Goal: Use online tool/utility: Utilize a website feature to perform a specific function

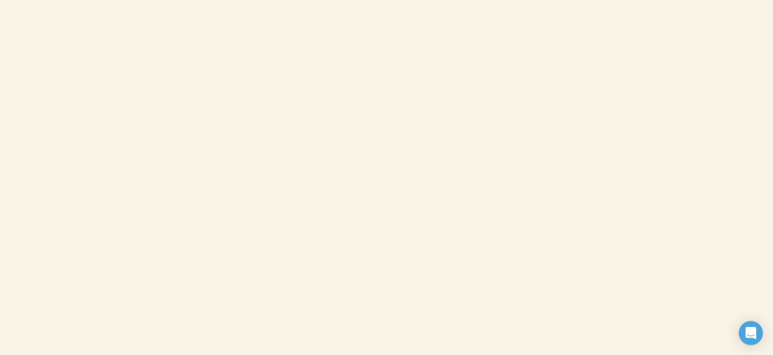
scroll to position [436, 0]
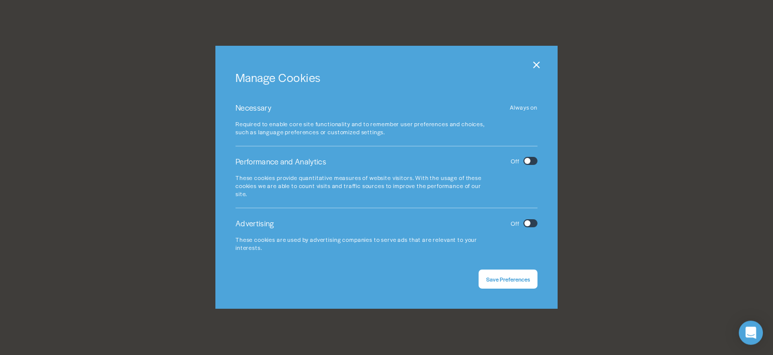
click at [526, 165] on input "checkbox" at bounding box center [527, 161] width 6 height 6
click at [527, 223] on input "checkbox" at bounding box center [527, 223] width 6 height 6
click at [532, 223] on input "checkbox" at bounding box center [533, 223] width 6 height 6
click at [533, 165] on input "checkbox" at bounding box center [533, 161] width 6 height 6
click at [501, 276] on span "Save Preferences" at bounding box center [508, 280] width 44 height 8
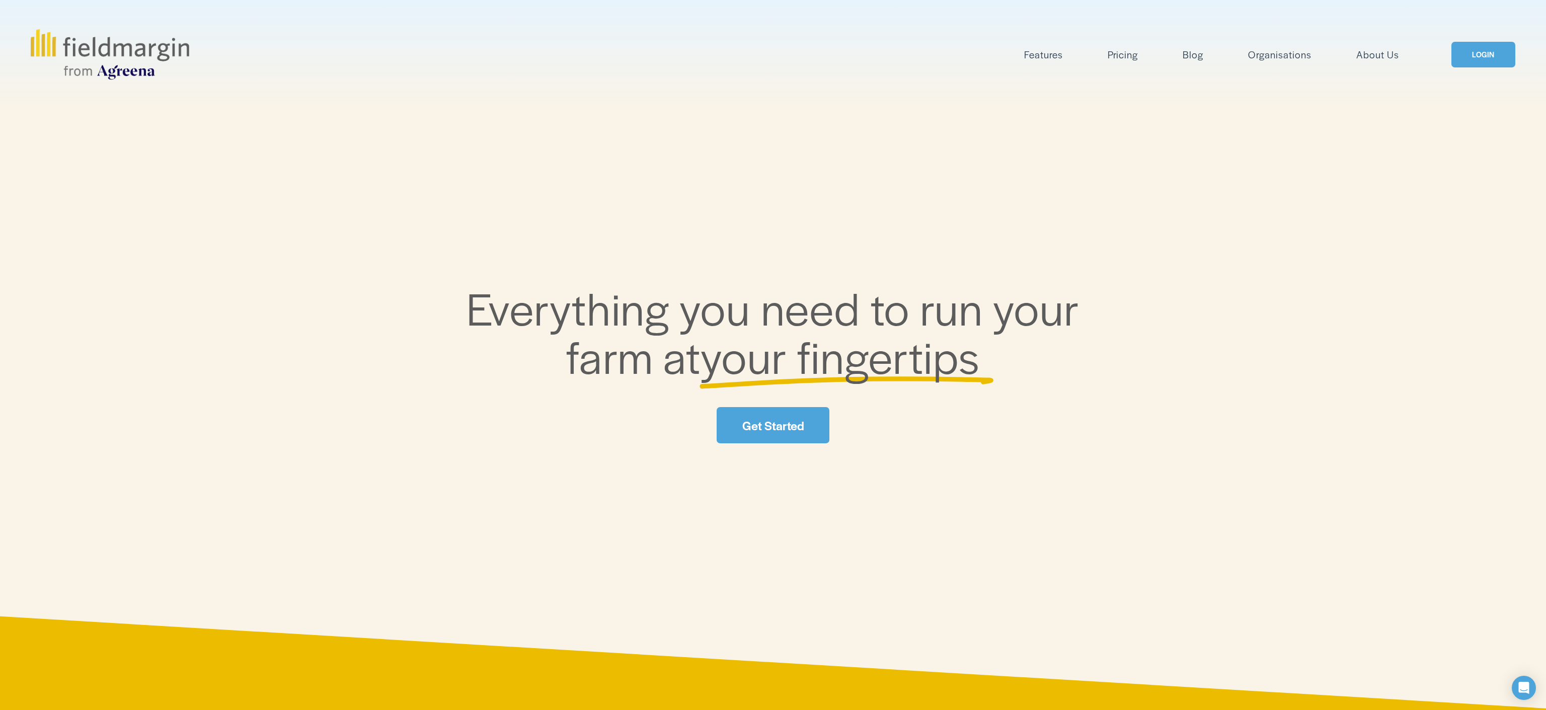
click at [1476, 60] on link "LOGIN" at bounding box center [1482, 55] width 63 height 26
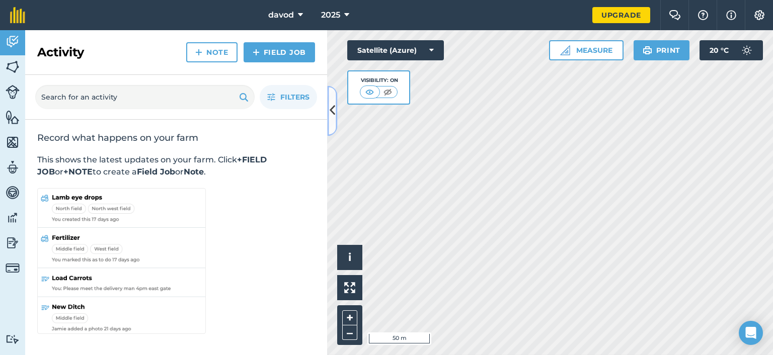
click at [335, 114] on button at bounding box center [332, 111] width 10 height 50
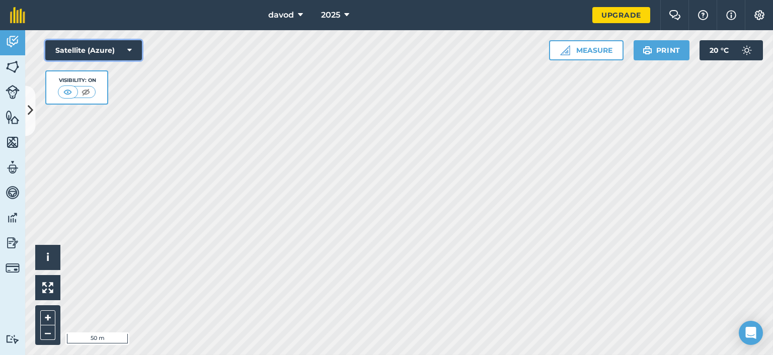
click at [116, 50] on button "Satellite (Azure)" at bounding box center [93, 50] width 97 height 20
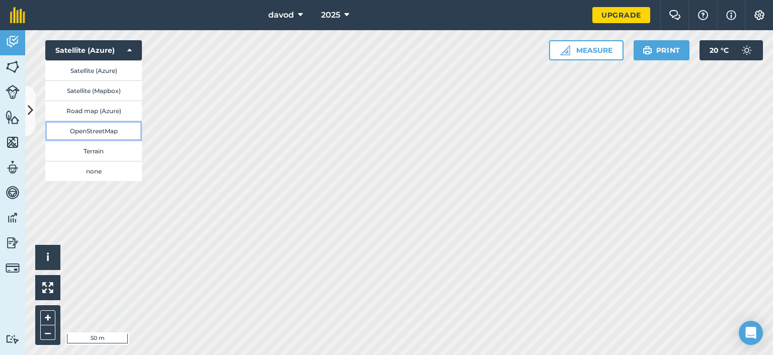
click at [102, 130] on button "OpenStreetMap" at bounding box center [93, 131] width 97 height 20
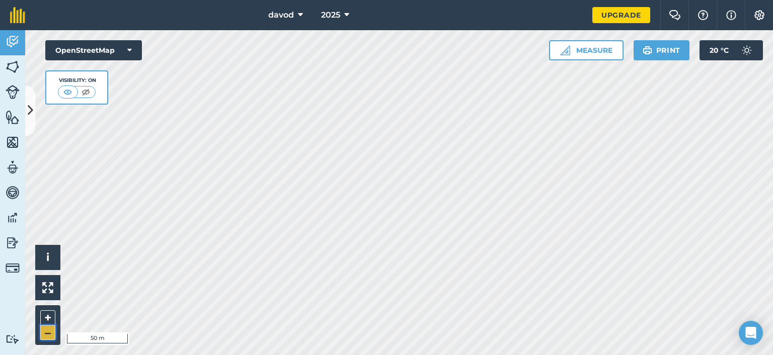
click at [48, 333] on button "–" at bounding box center [47, 333] width 15 height 15
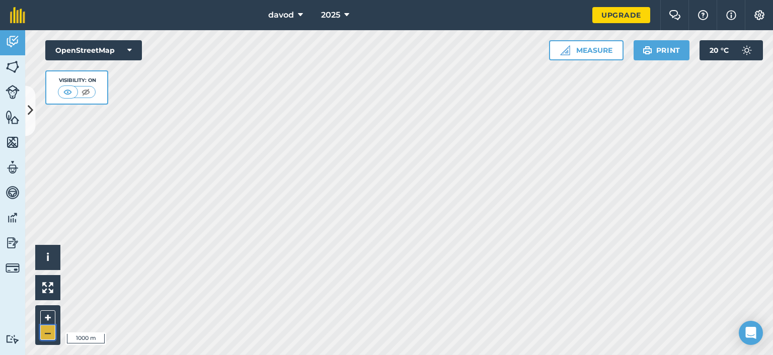
click at [48, 333] on button "–" at bounding box center [47, 333] width 15 height 15
click at [102, 51] on button "OpenStreetMap" at bounding box center [93, 50] width 97 height 20
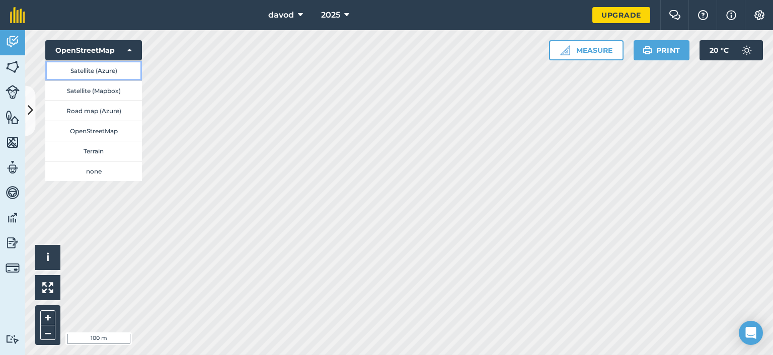
click at [95, 67] on button "Satellite (Azure)" at bounding box center [93, 70] width 97 height 20
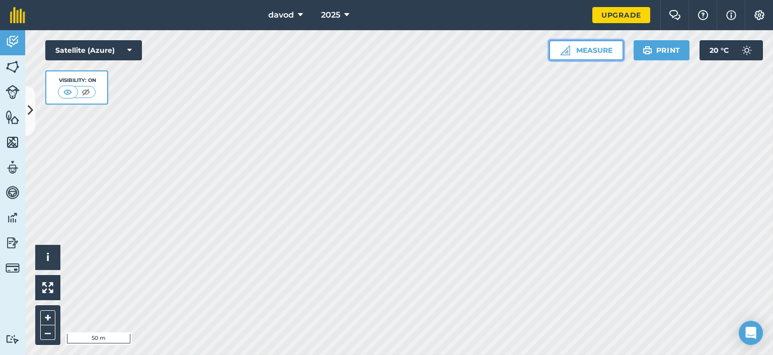
click at [607, 52] on button "Measure" at bounding box center [586, 50] width 74 height 20
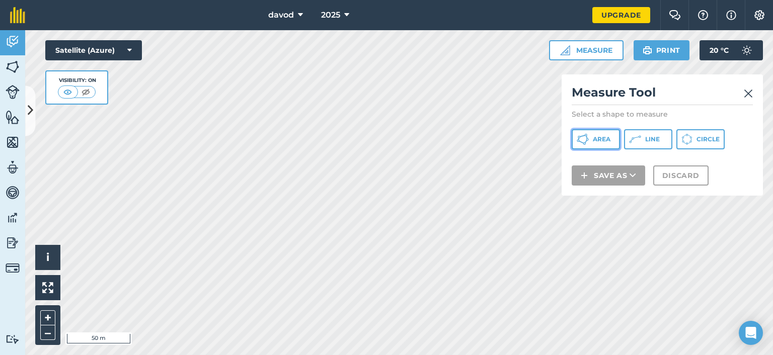
click at [605, 139] on span "Area" at bounding box center [602, 139] width 18 height 8
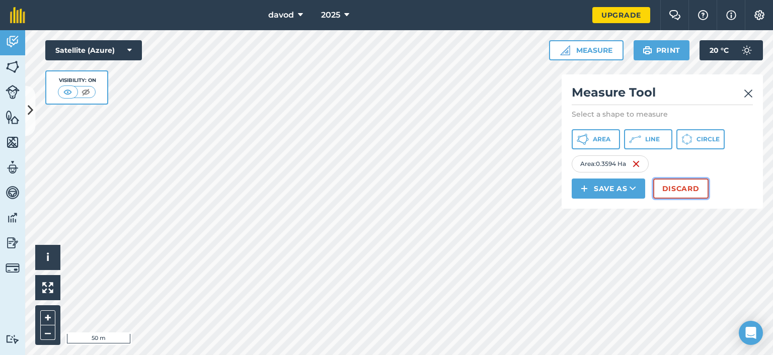
click at [676, 190] on button "Discard" at bounding box center [680, 189] width 55 height 20
